Goal: Use online tool/utility: Utilize a website feature to perform a specific function

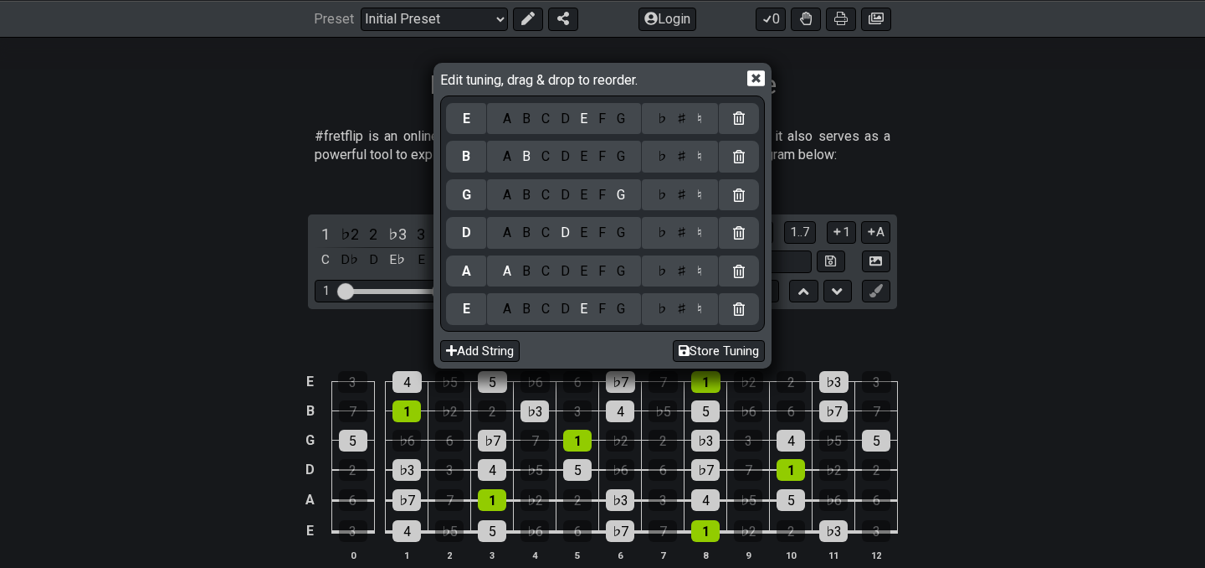
scroll to position [251, 0]
click at [544, 308] on div "C" at bounding box center [545, 309] width 19 height 18
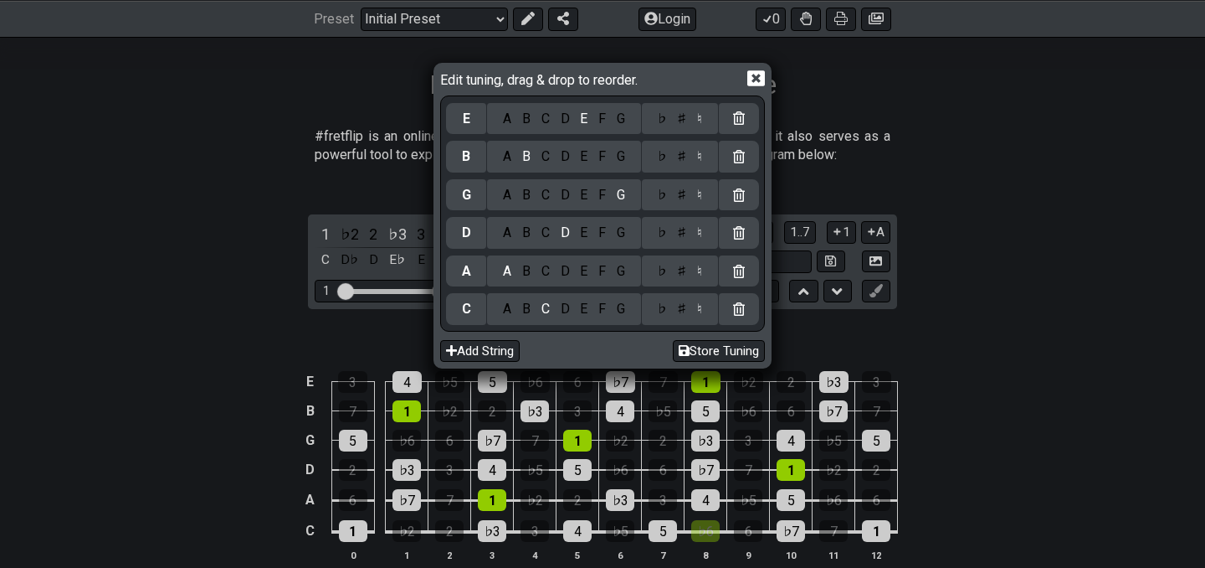
click at [677, 311] on div "♯" at bounding box center [682, 309] width 20 height 18
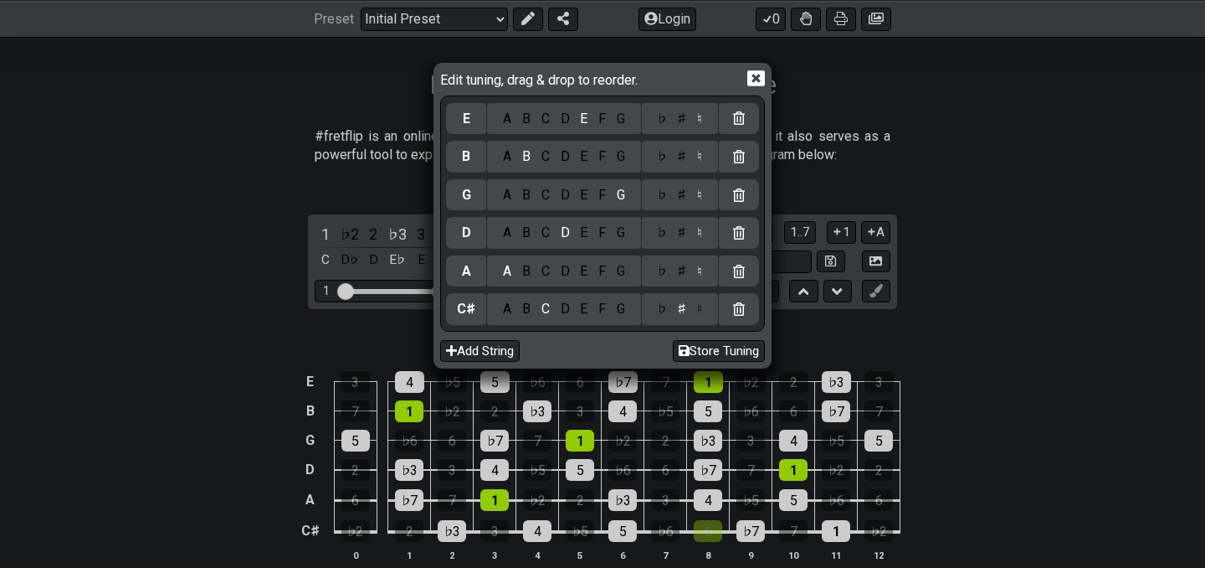
click at [616, 265] on div "G" at bounding box center [620, 271] width 19 height 18
click at [678, 272] on div "♯" at bounding box center [682, 271] width 20 height 18
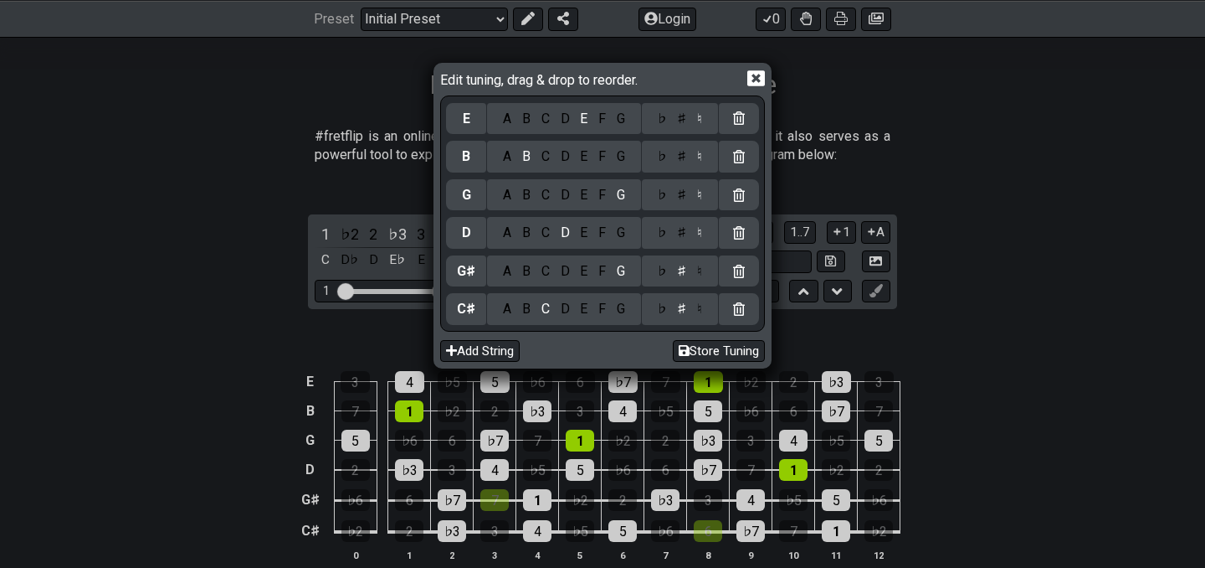
click at [544, 231] on div "C" at bounding box center [545, 233] width 19 height 18
click at [681, 232] on div "♯" at bounding box center [682, 233] width 20 height 18
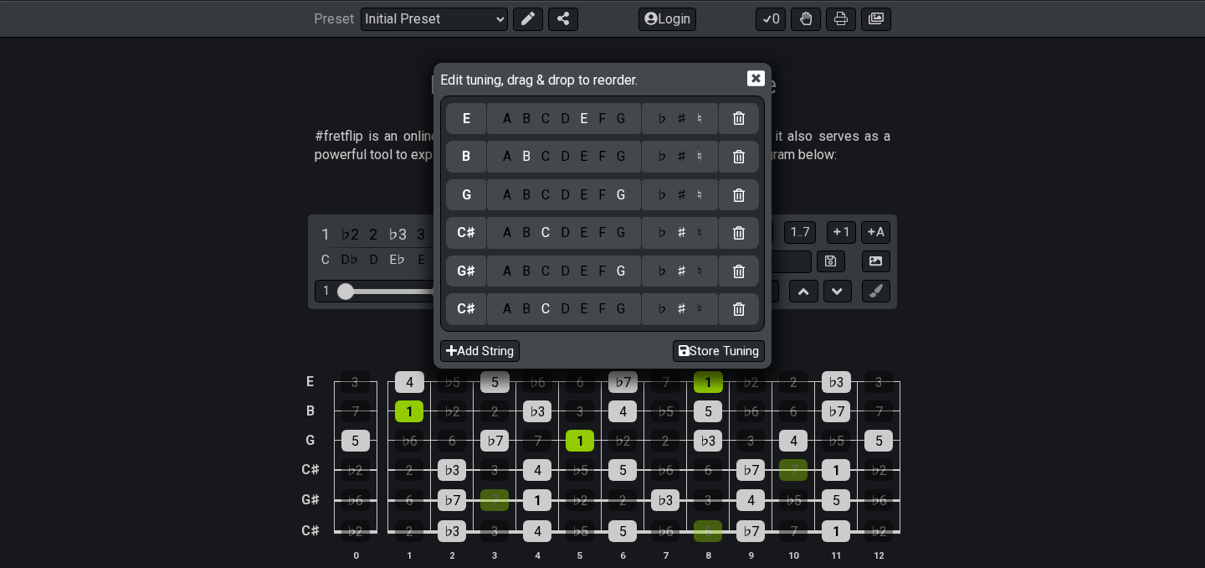
click at [599, 198] on div "F" at bounding box center [603, 195] width 18 height 18
click at [679, 197] on div "♯" at bounding box center [682, 195] width 20 height 18
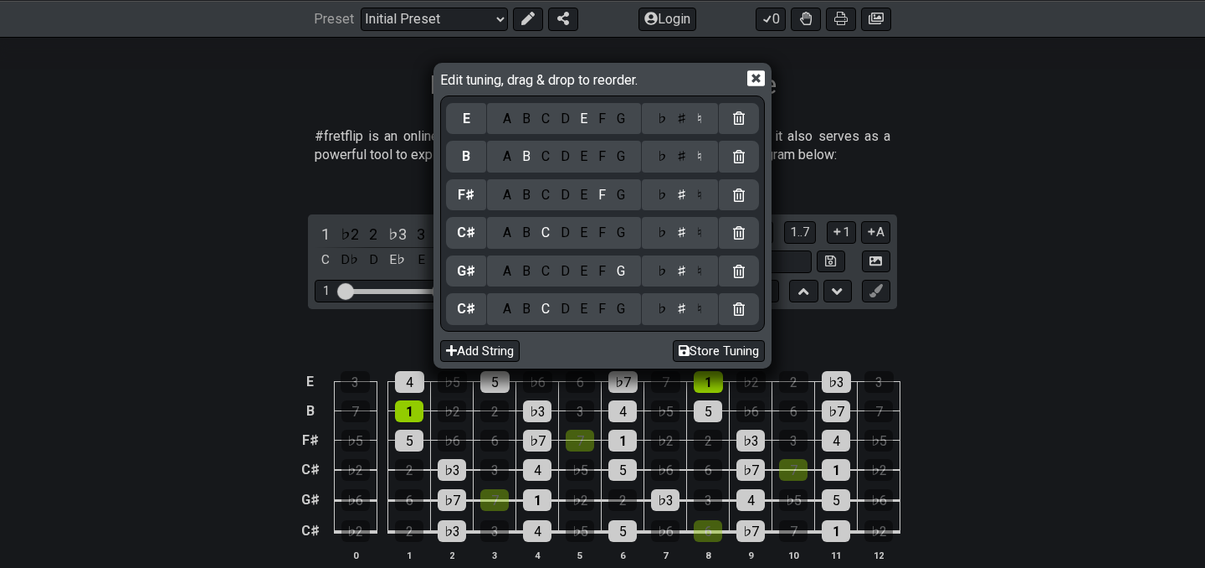
click at [503, 163] on div "A" at bounding box center [507, 156] width 19 height 18
click at [673, 160] on div "♯" at bounding box center [682, 156] width 20 height 18
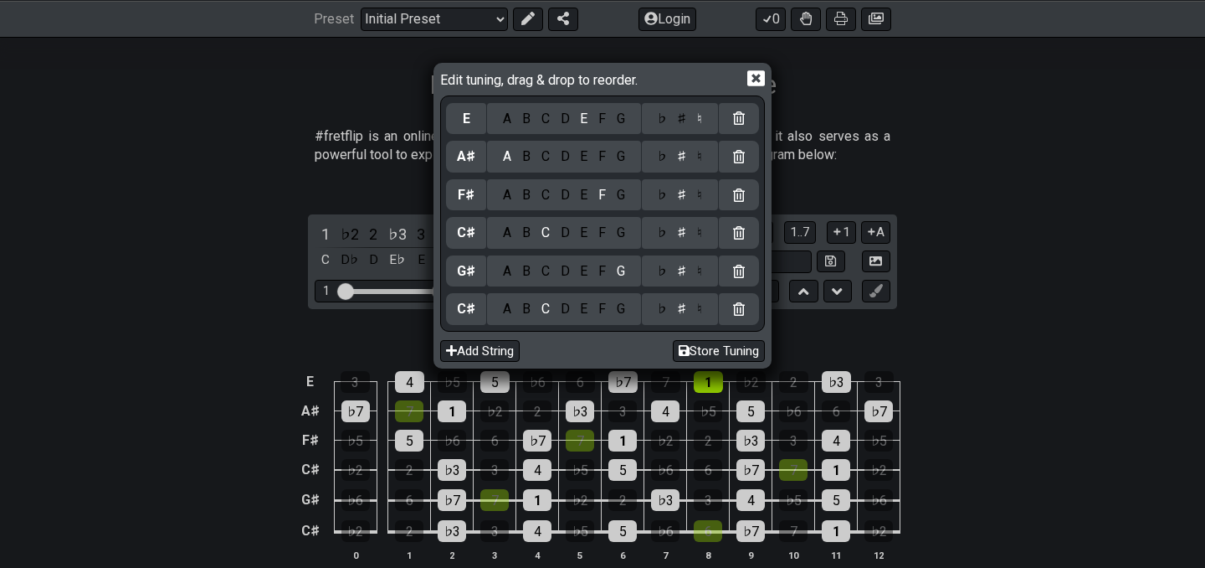
click at [567, 121] on div "D" at bounding box center [565, 119] width 20 height 18
click at [681, 122] on div "♯" at bounding box center [682, 119] width 20 height 18
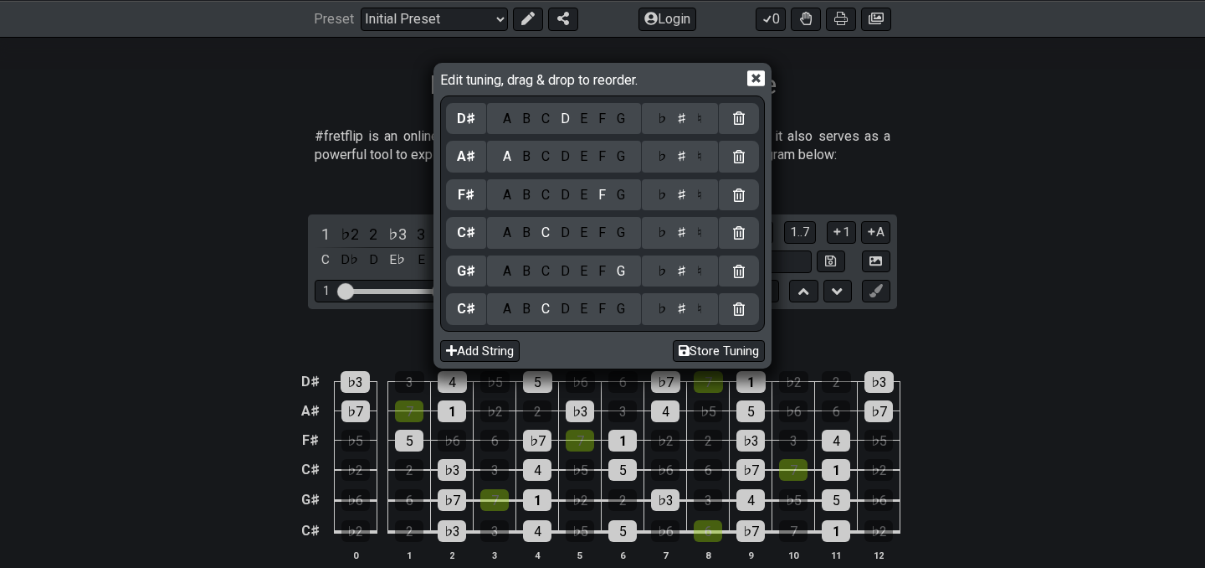
click at [761, 78] on icon at bounding box center [757, 78] width 18 height 18
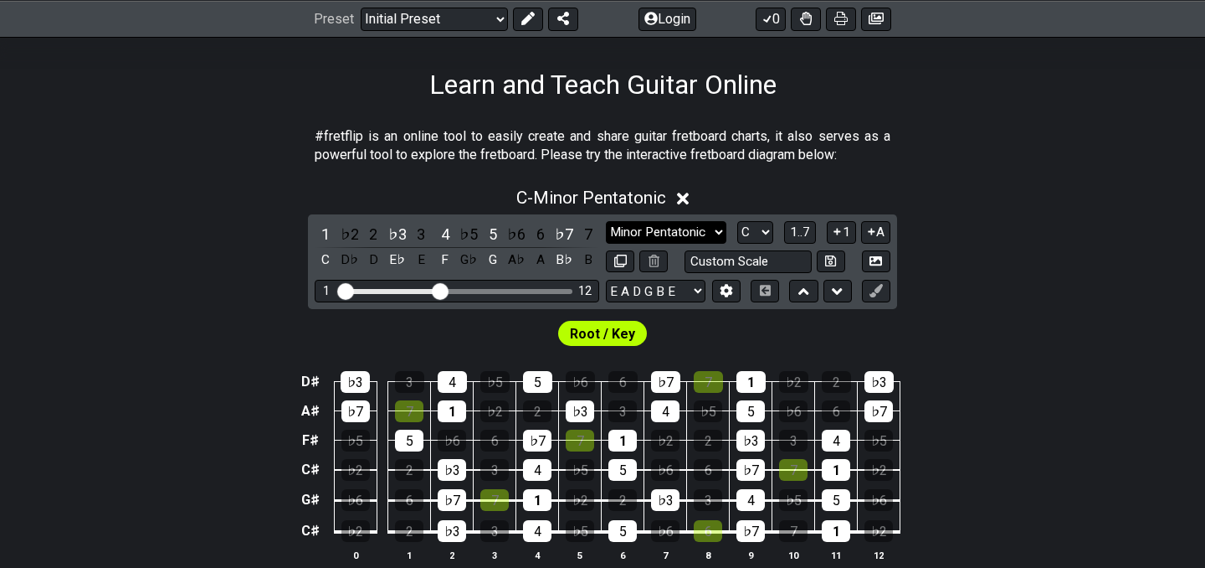
click at [701, 228] on select "Minor Pentatonic Click to edit Minor Pentatonic Major Pentatonic Minor Blues Ma…" at bounding box center [666, 232] width 121 height 23
select select "Major / [PERSON_NAME]"
click at [606, 221] on select "Minor Pentatonic Click to edit Minor Pentatonic Major Pentatonic Minor Blues Ma…" at bounding box center [666, 232] width 121 height 23
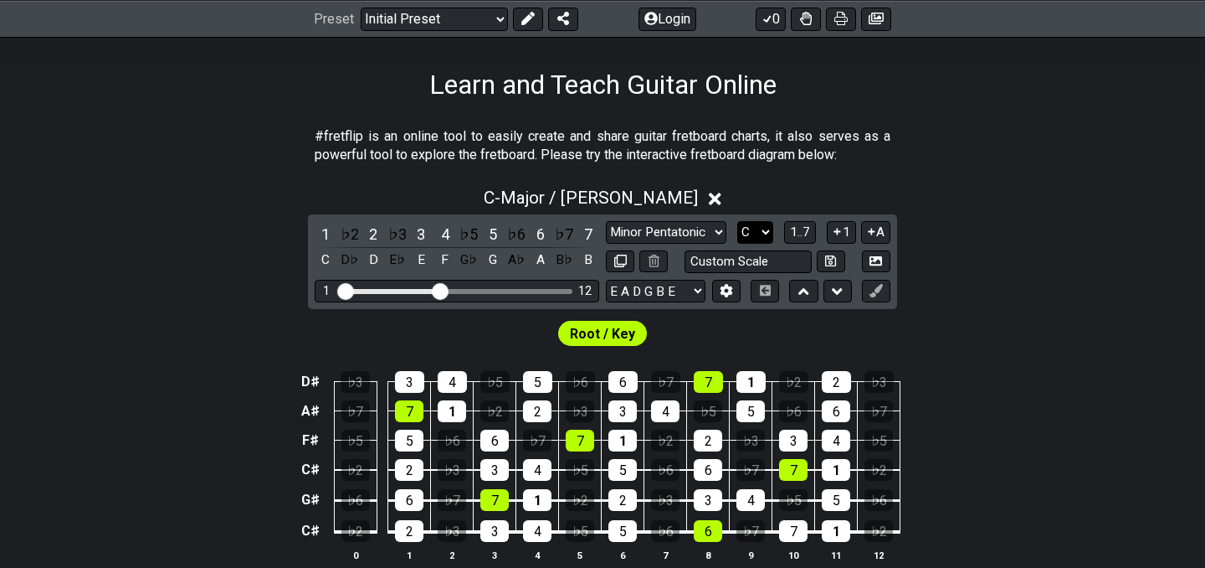
click at [753, 234] on select "A♭ A A♯ B♭ B C C♯ D♭ D D♯ E♭ E F F♯ G♭ G G♯" at bounding box center [756, 232] width 36 height 23
click at [738, 221] on select "A♭ A A♯ B♭ B C C♯ D♭ D D♯ E♭ E F F♯ G♭ G G♯" at bounding box center [756, 232] width 36 height 23
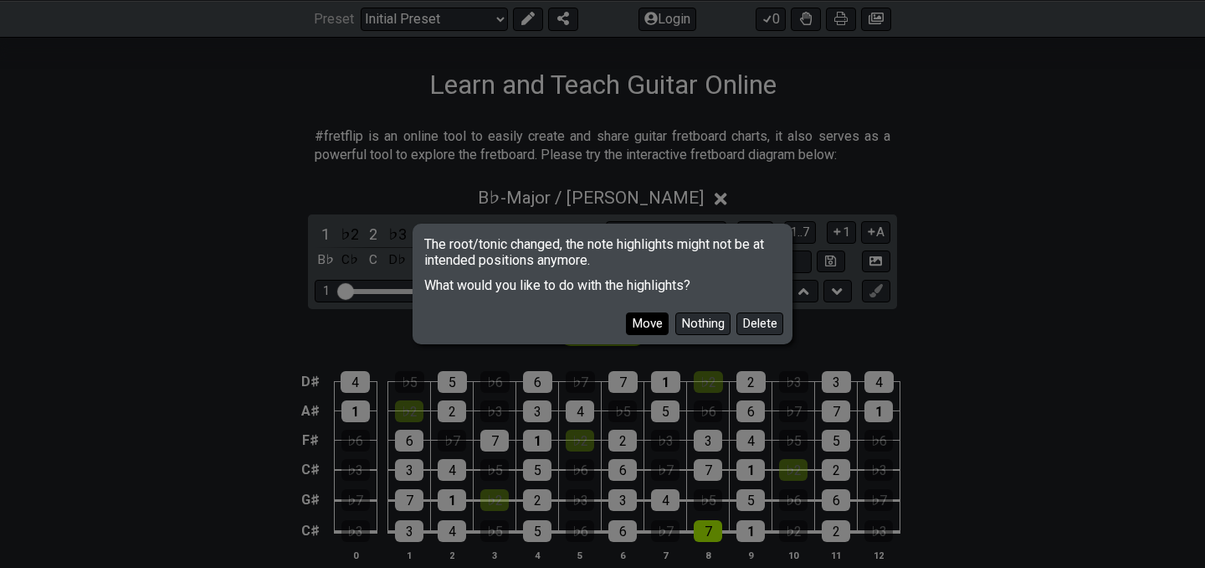
click at [655, 321] on button "Move" at bounding box center [647, 323] width 43 height 23
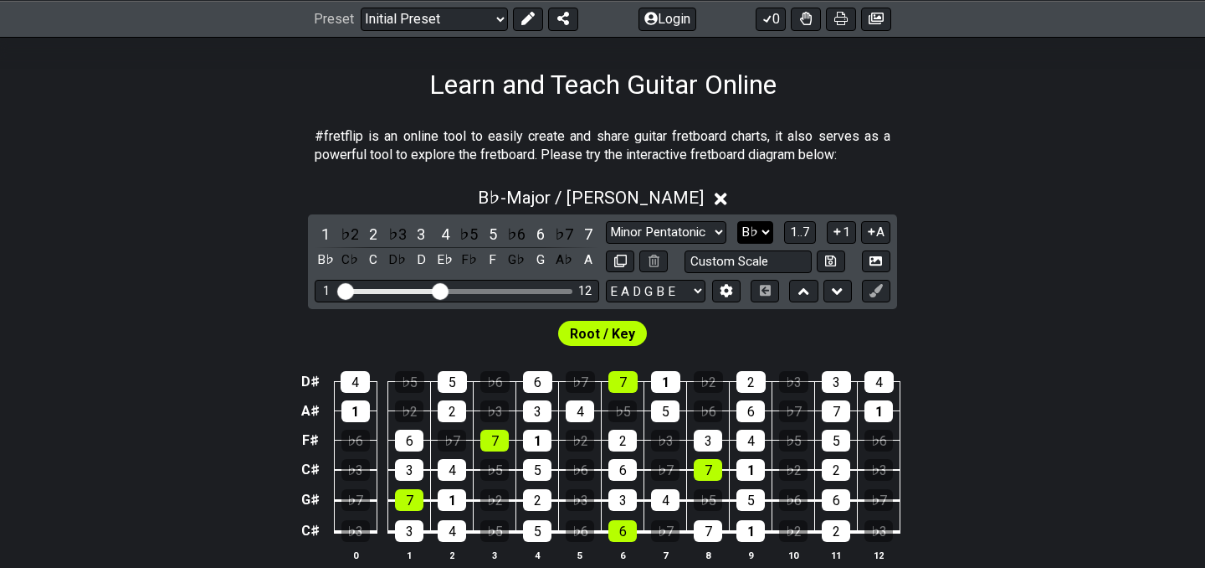
click at [757, 234] on select "A♭ A A♯ B♭ B C C♯ D♭ D D♯ E♭ E F F♯ G♭ G G♯" at bounding box center [756, 232] width 36 height 23
select select "C#"
click at [738, 221] on select "A♭ A A♯ B♭ B C C♯ D♭ D D♯ E♭ E F F♯ G♭ G G♯" at bounding box center [756, 232] width 36 height 23
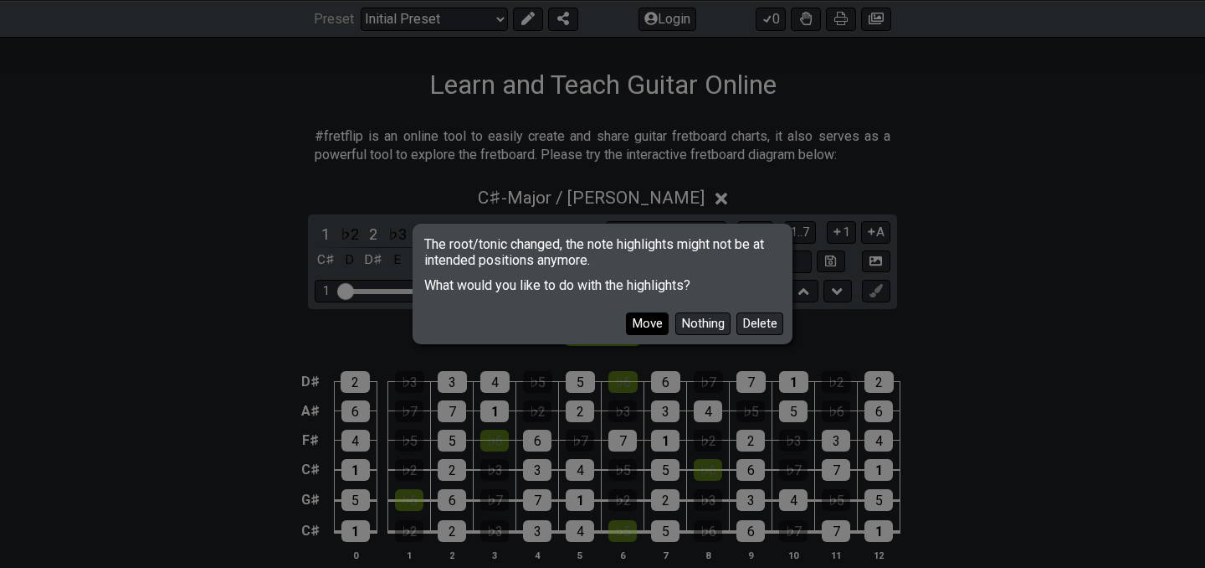
click at [644, 320] on button "Move" at bounding box center [647, 323] width 43 height 23
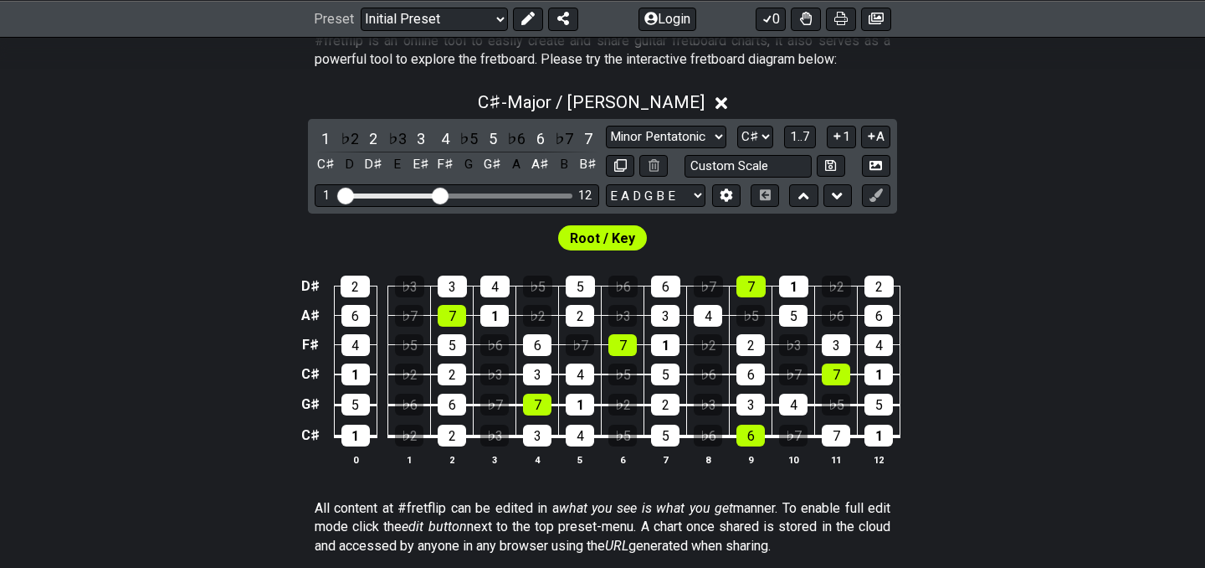
scroll to position [346, 0]
